Goal: Information Seeking & Learning: Learn about a topic

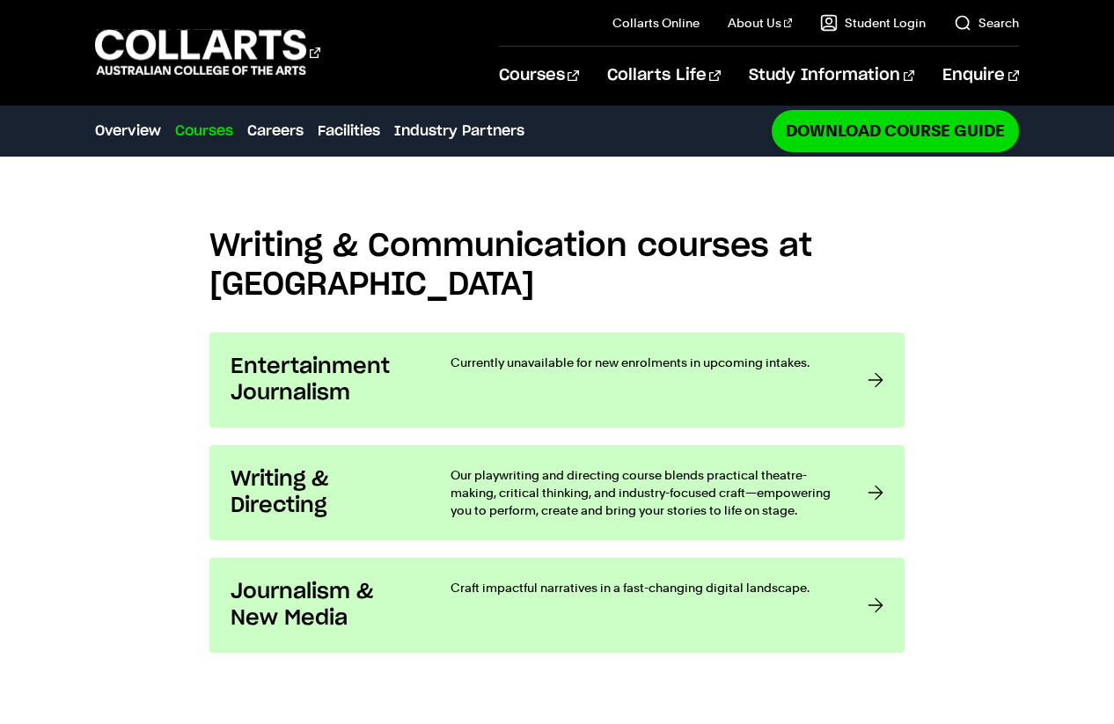
scroll to position [1291, 0]
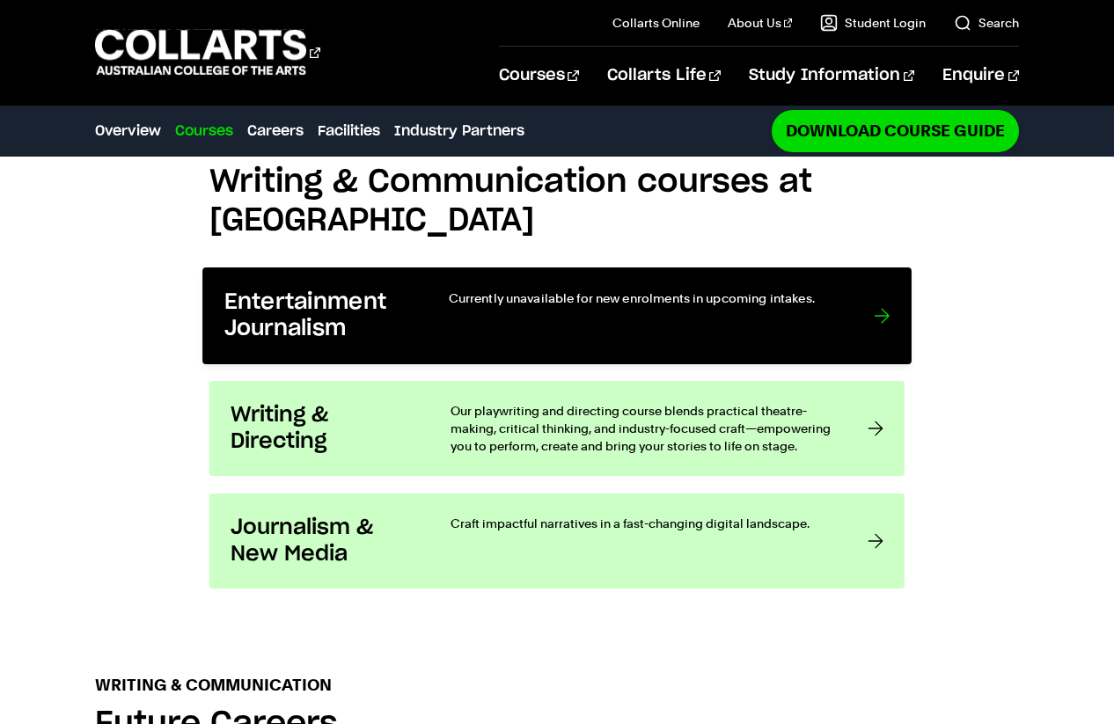
click at [829, 320] on div "Currently unavailable for new enrolments in upcoming intakes." at bounding box center [644, 316] width 390 height 54
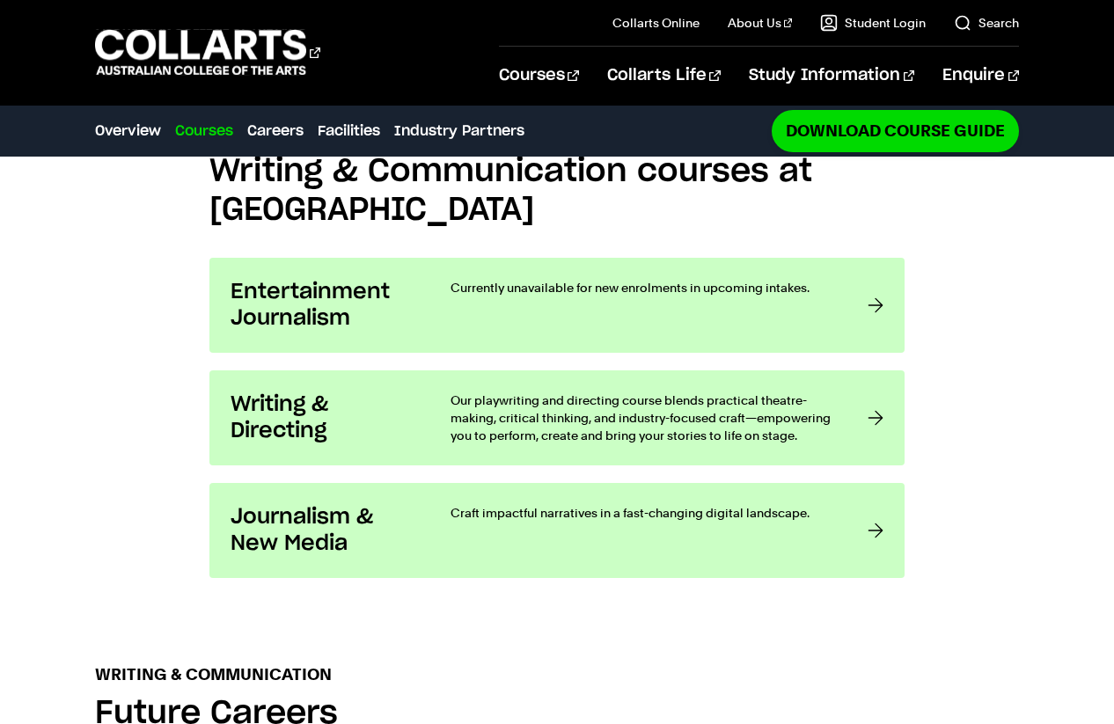
scroll to position [1300, 0]
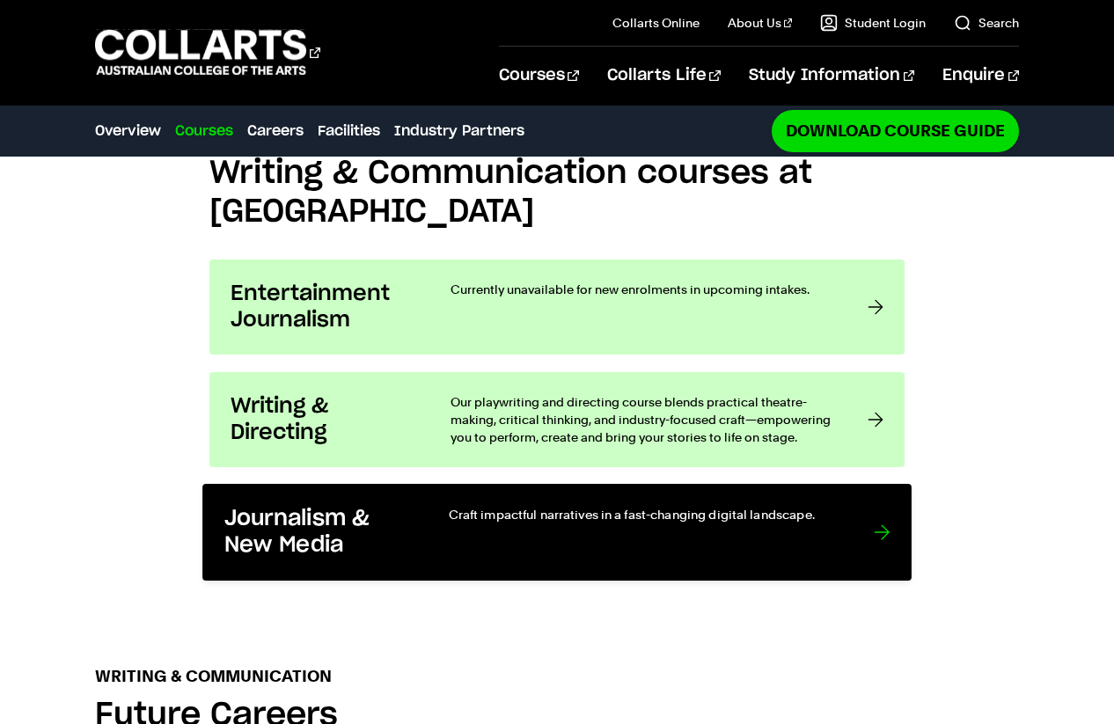
click at [387, 544] on h3 "Journalism & New Media" at bounding box center [318, 533] width 188 height 54
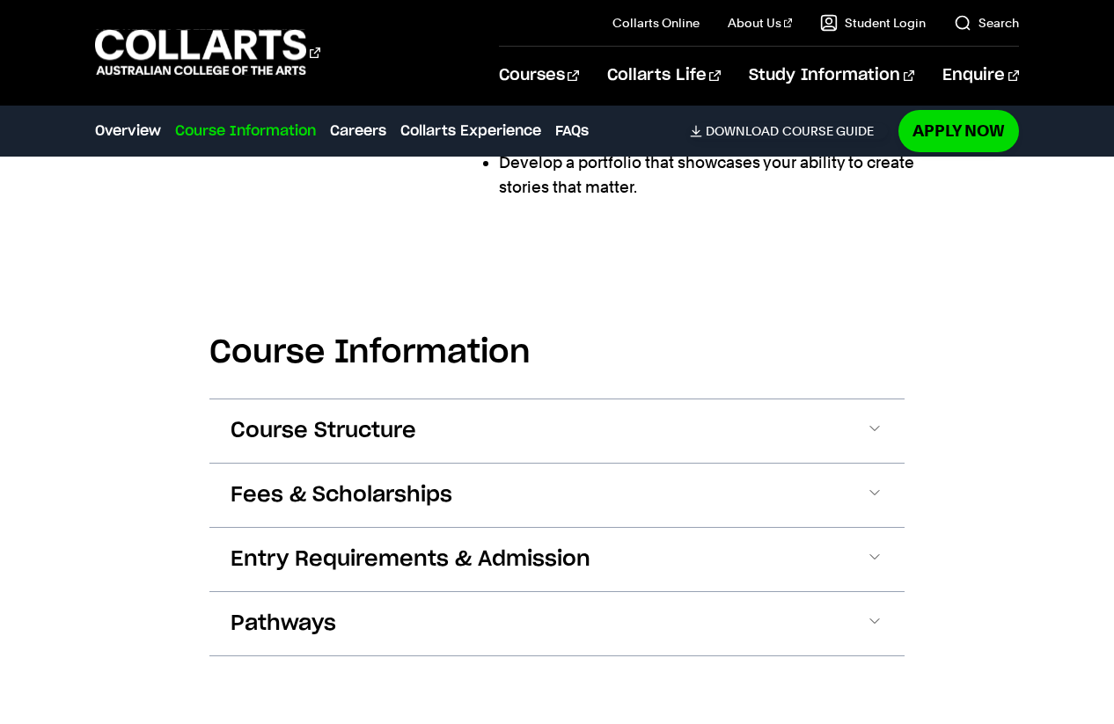
scroll to position [1823, 0]
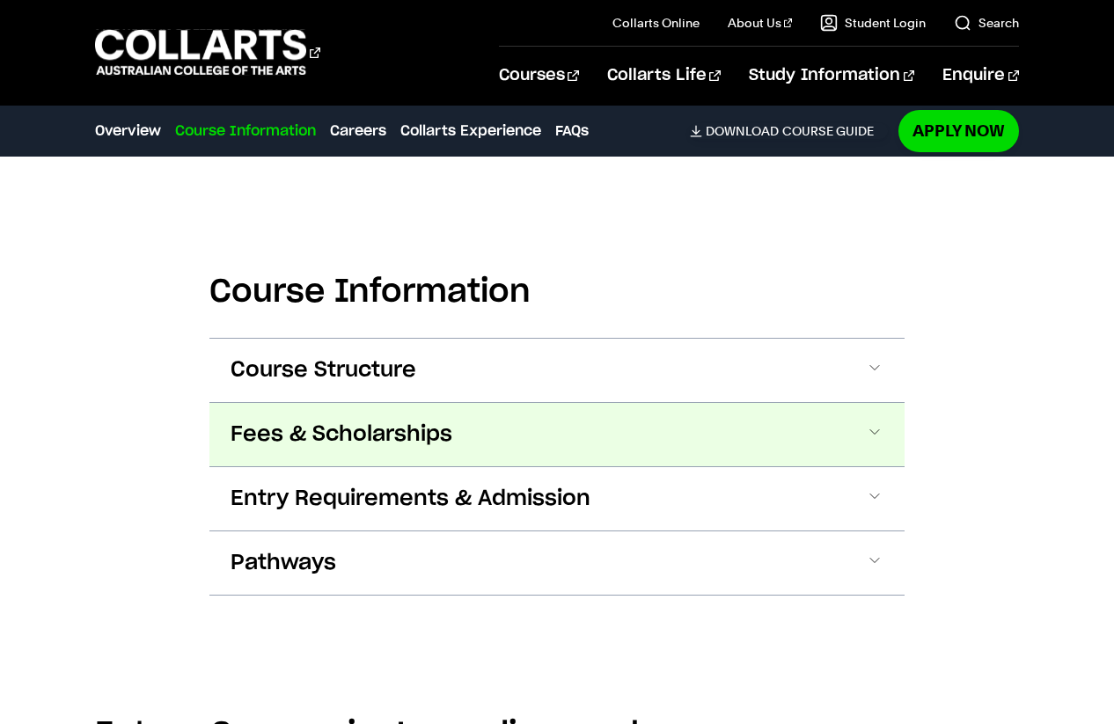
click at [470, 403] on button "Fees & Scholarships" at bounding box center [556, 434] width 695 height 63
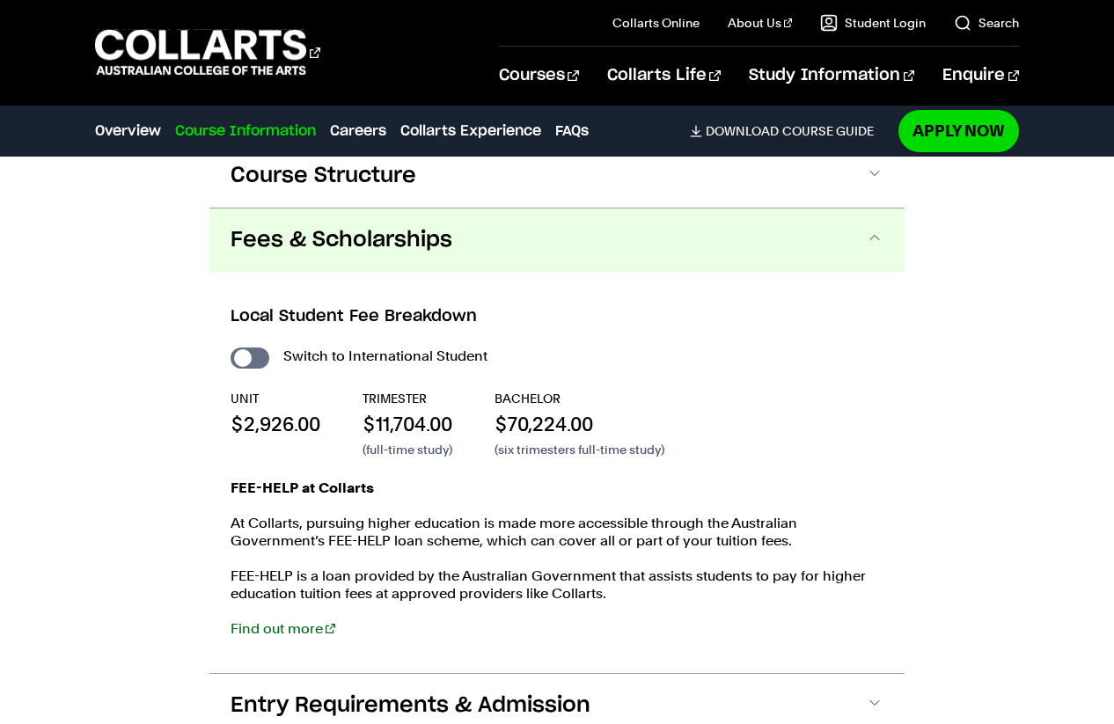
scroll to position [2018, 0]
click at [255, 347] on input "International Student" at bounding box center [249, 357] width 39 height 21
checkbox input "true"
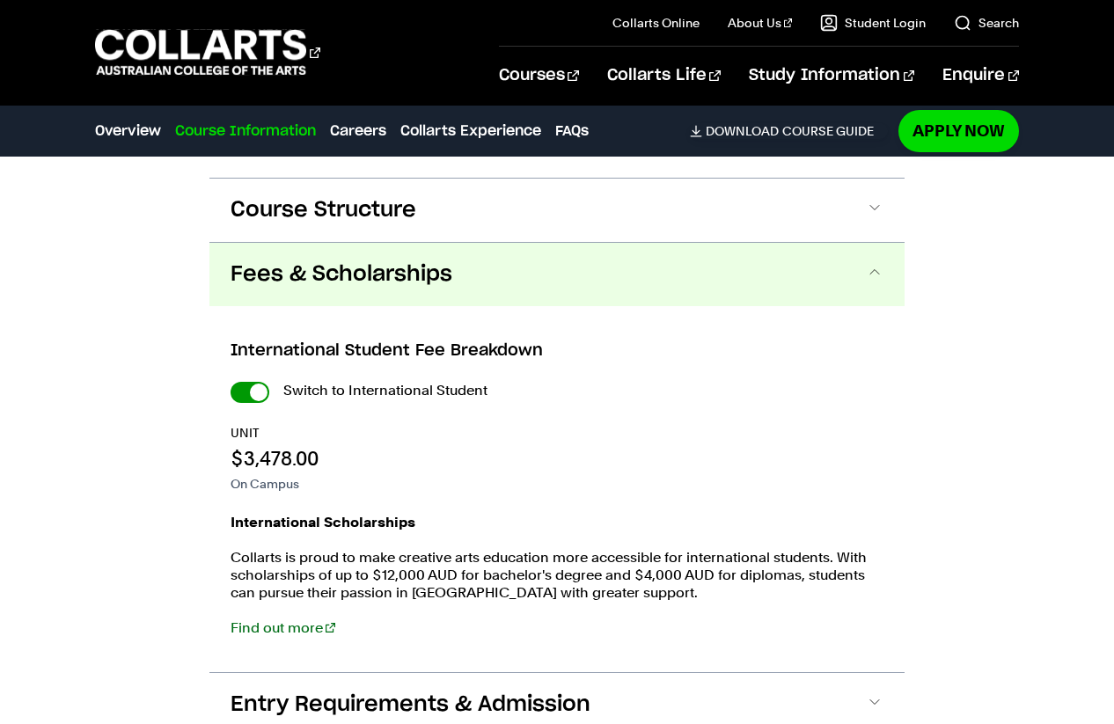
click at [238, 382] on input "International Student" at bounding box center [249, 392] width 39 height 21
checkbox input "false"
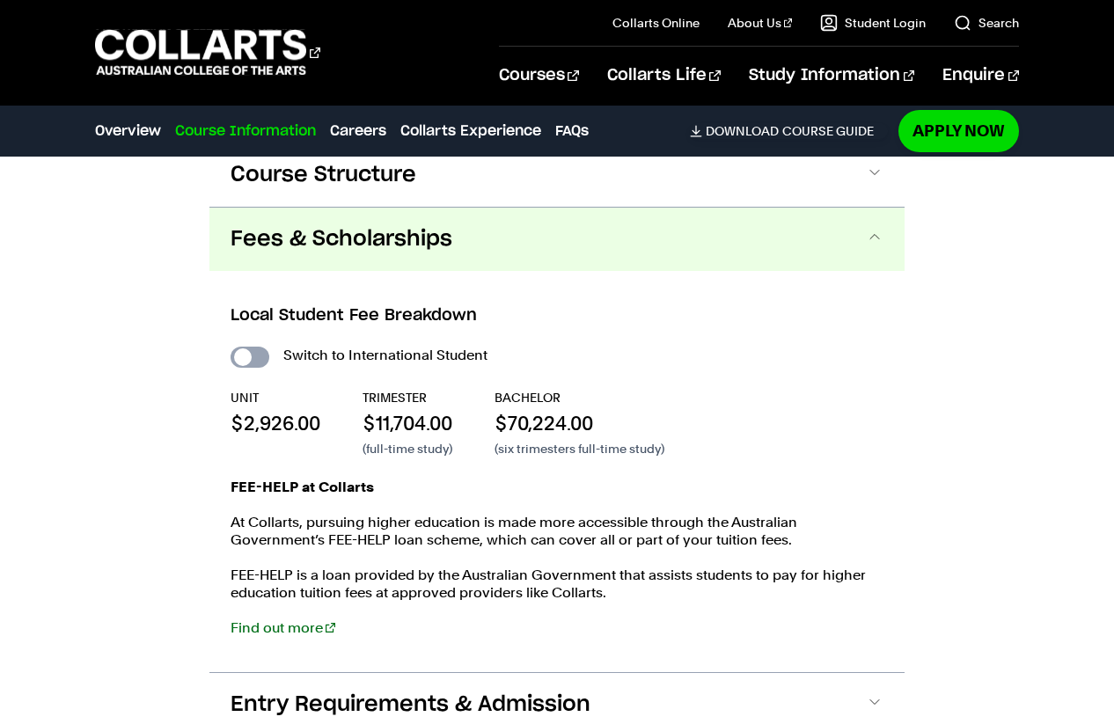
click at [256, 347] on input "International Student" at bounding box center [249, 357] width 39 height 21
checkbox input "true"
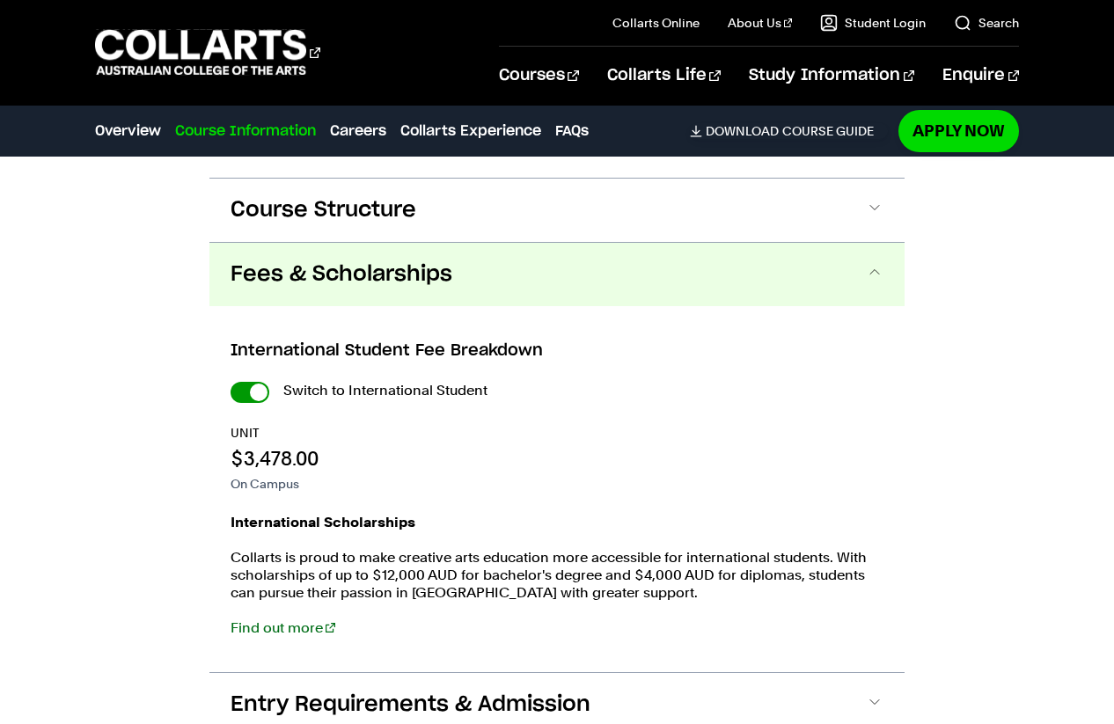
click at [234, 382] on input "International Student" at bounding box center [249, 392] width 39 height 21
checkbox input "false"
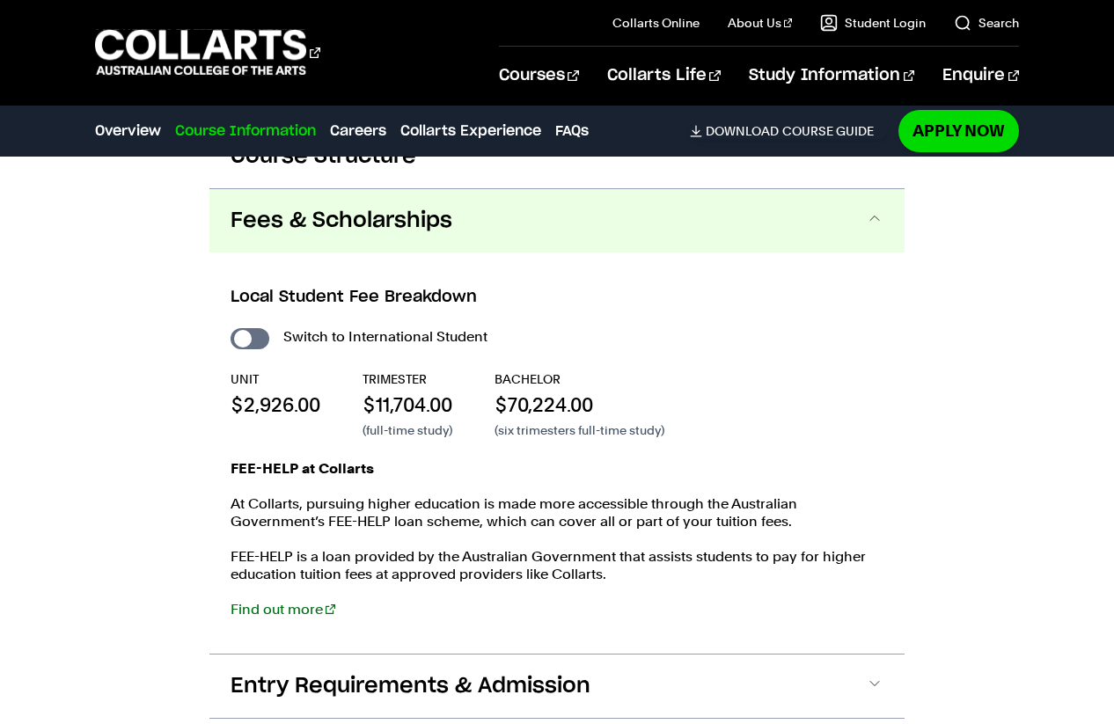
scroll to position [2080, 0]
